Goal: Task Accomplishment & Management: Use online tool/utility

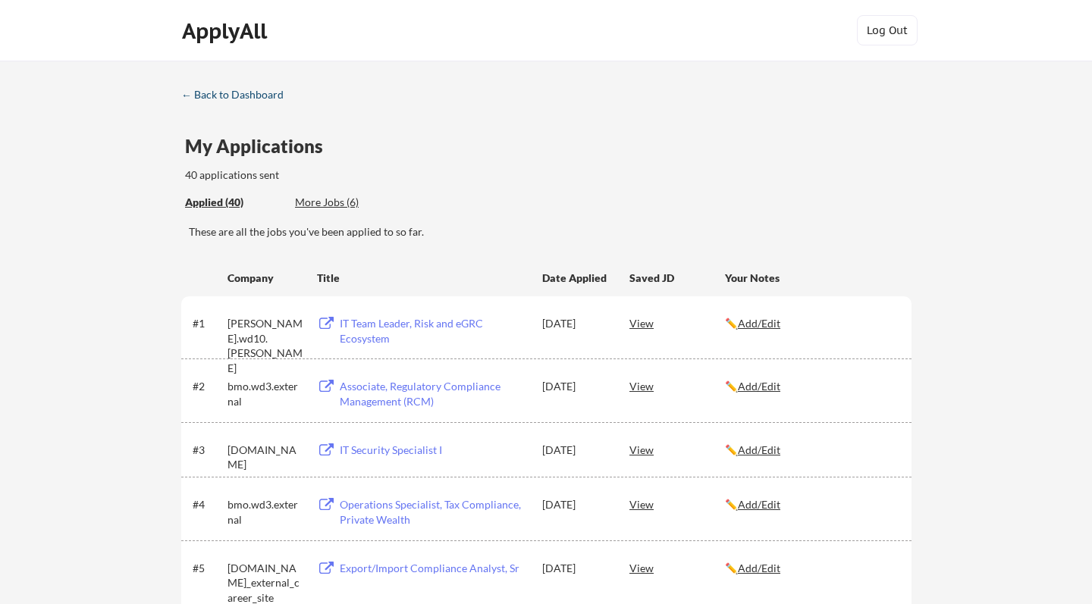
click at [196, 92] on div "← Back to Dashboard" at bounding box center [238, 94] width 114 height 11
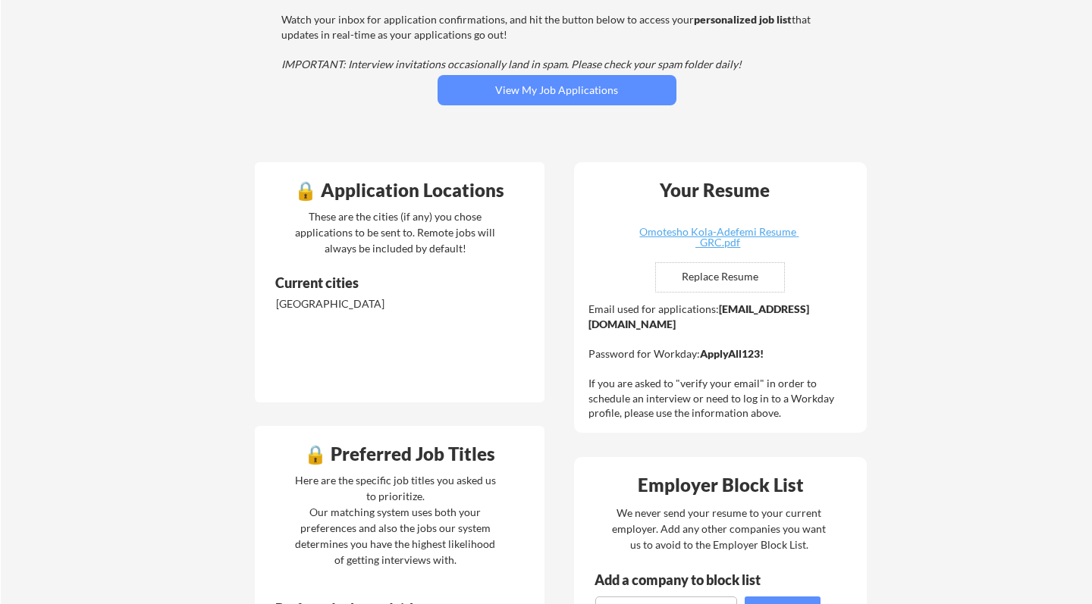
scroll to position [220, 0]
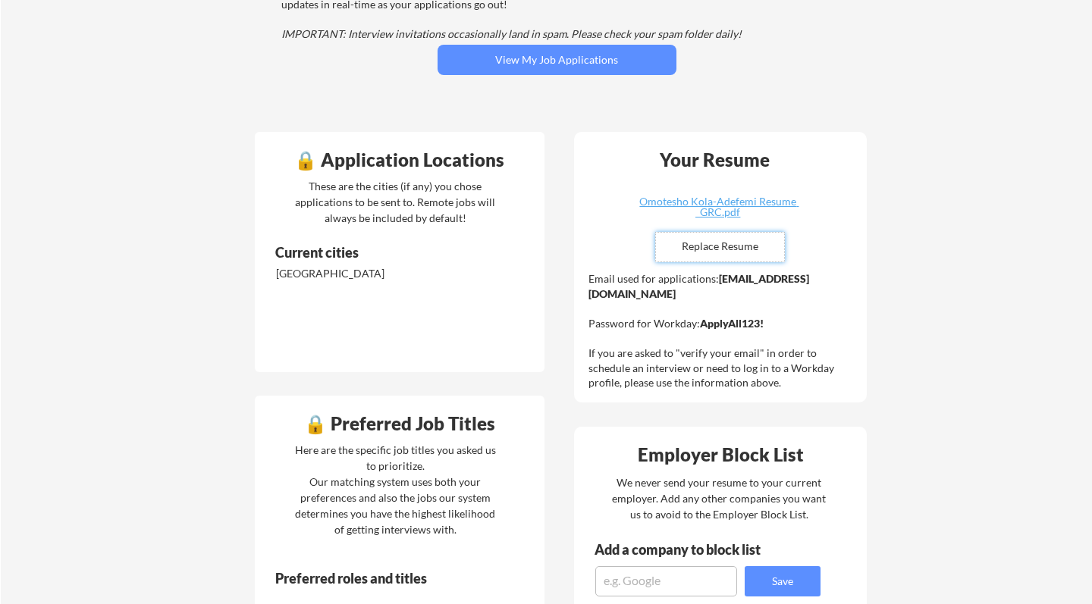
click at [718, 253] on input "file" at bounding box center [720, 247] width 128 height 29
type input "C:\fakepath\Omotesho Kola-Adefemi Resume _V2.pdf"
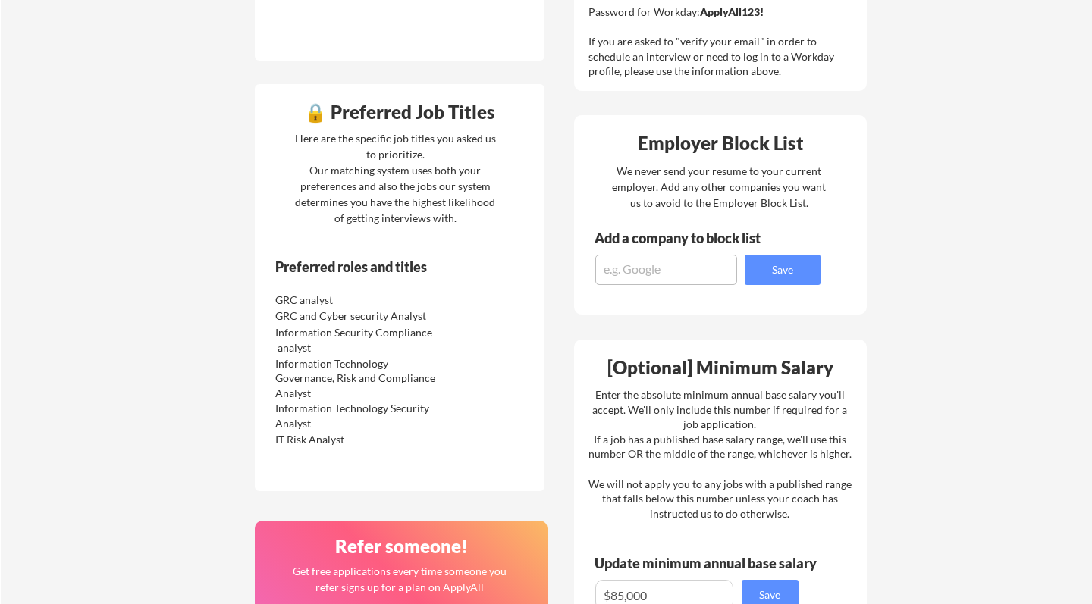
scroll to position [531, 0]
click at [375, 226] on div "Here are the specific job titles you asked us to prioritize. Our matching syste…" at bounding box center [395, 178] width 208 height 96
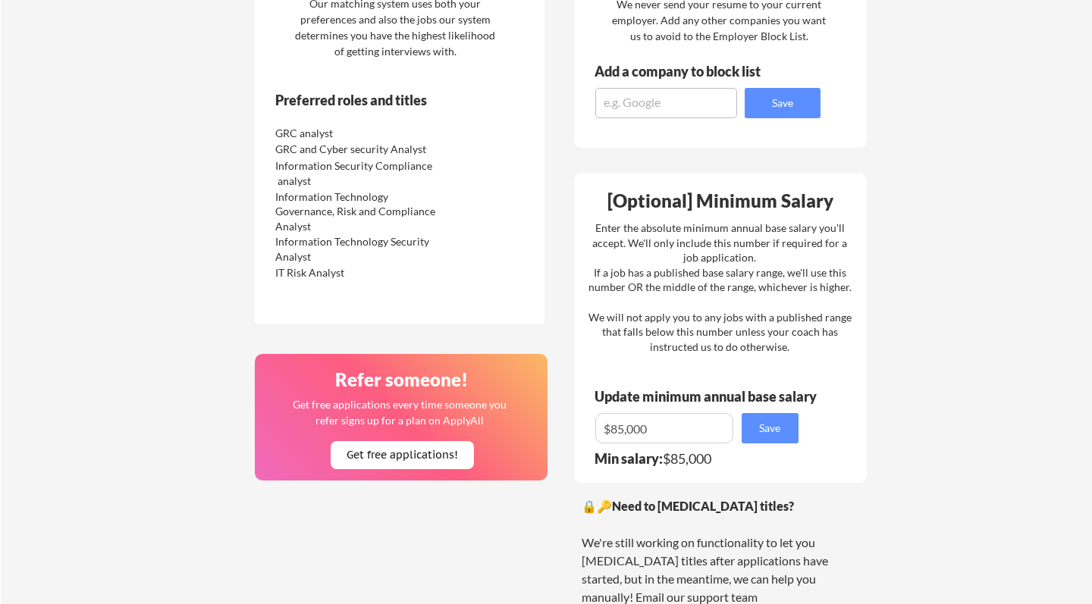
scroll to position [699, 0]
click at [377, 230] on div "Information Technology Governance, Risk and Compliance Analyst" at bounding box center [355, 211] width 160 height 45
click at [342, 274] on div "IT Risk Analyst" at bounding box center [355, 272] width 160 height 15
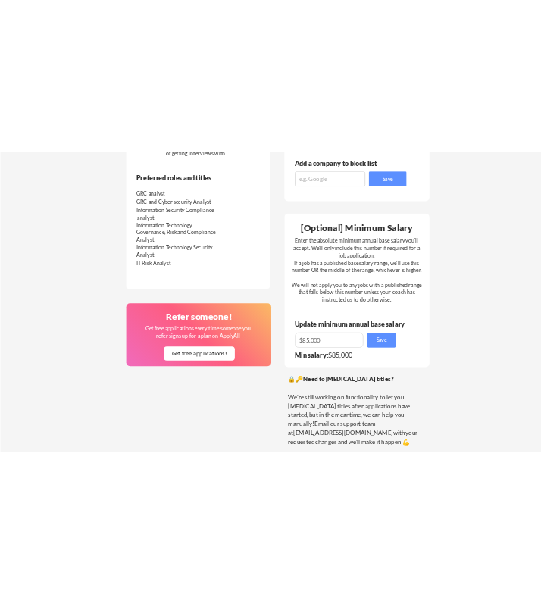
scroll to position [769, 0]
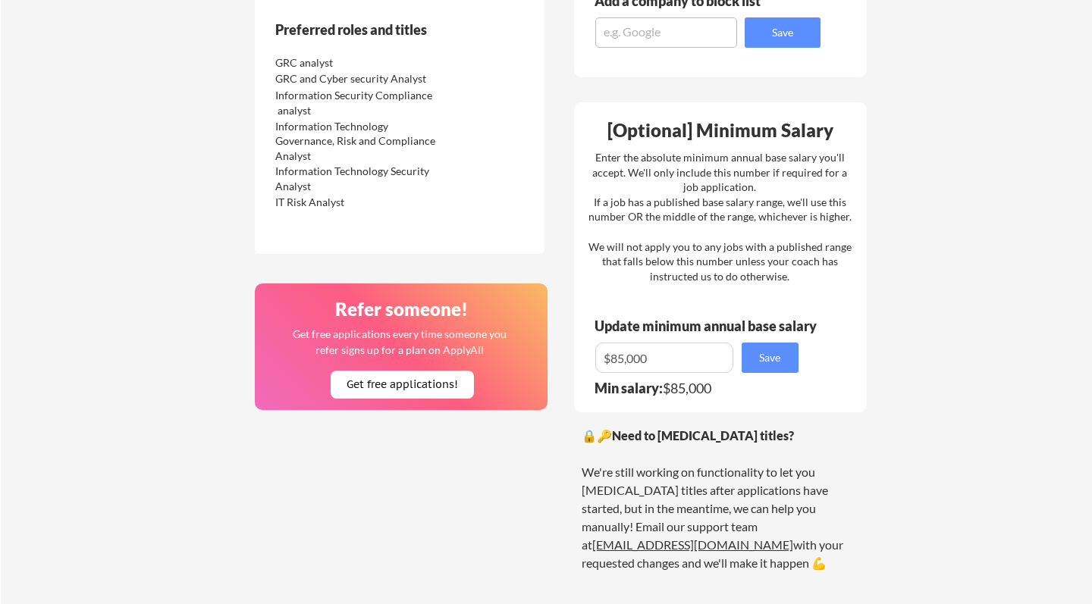
click at [682, 538] on link "[EMAIL_ADDRESS][DOMAIN_NAME]" at bounding box center [692, 545] width 201 height 14
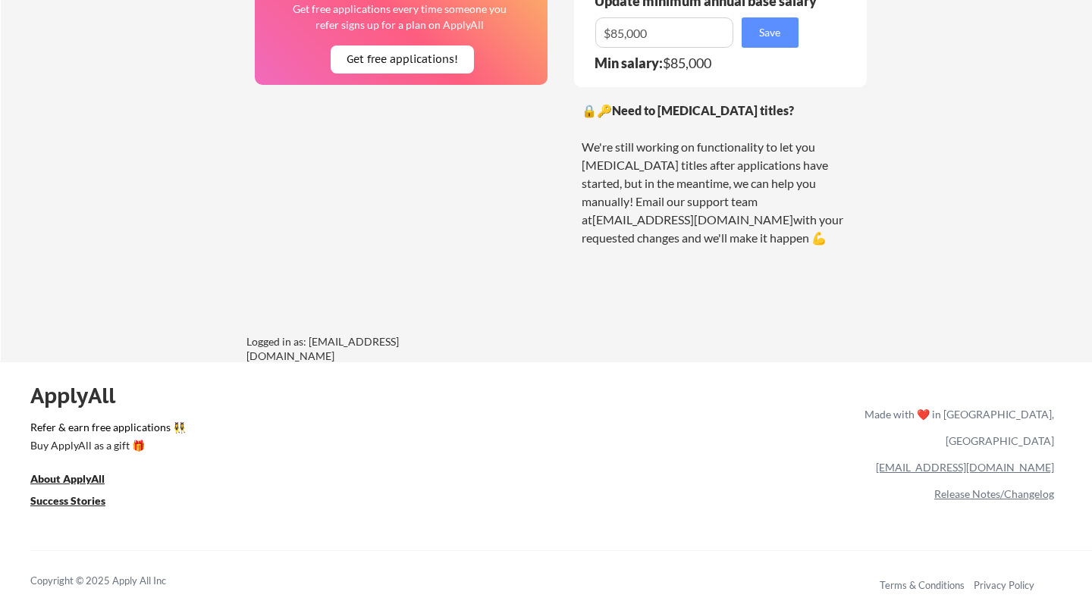
scroll to position [1094, 0]
drag, startPoint x: 434, startPoint y: 343, endPoint x: 306, endPoint y: 343, distance: 127.4
click at [306, 343] on div "Logged in as: [EMAIL_ADDRESS][DOMAIN_NAME]" at bounding box center [359, 349] width 227 height 30
